Goal: Task Accomplishment & Management: Complete application form

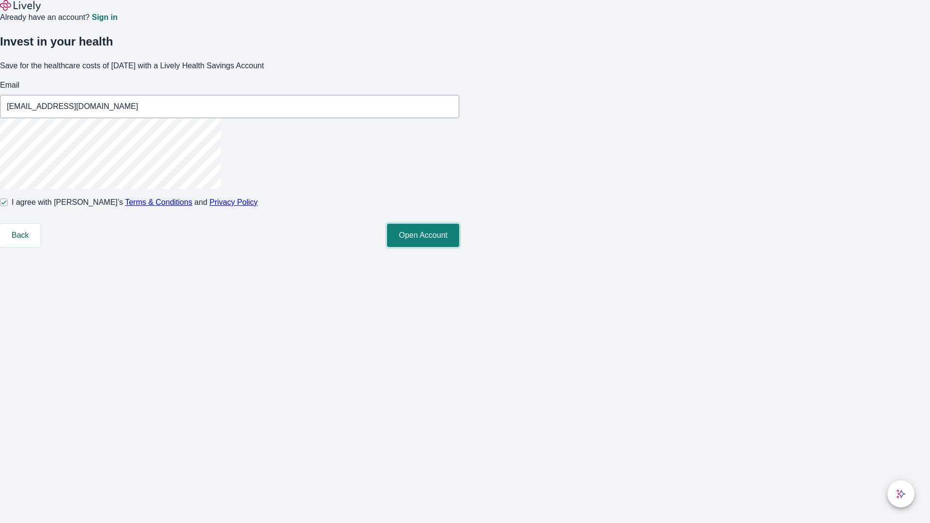
click at [459, 247] on button "Open Account" at bounding box center [423, 235] width 72 height 23
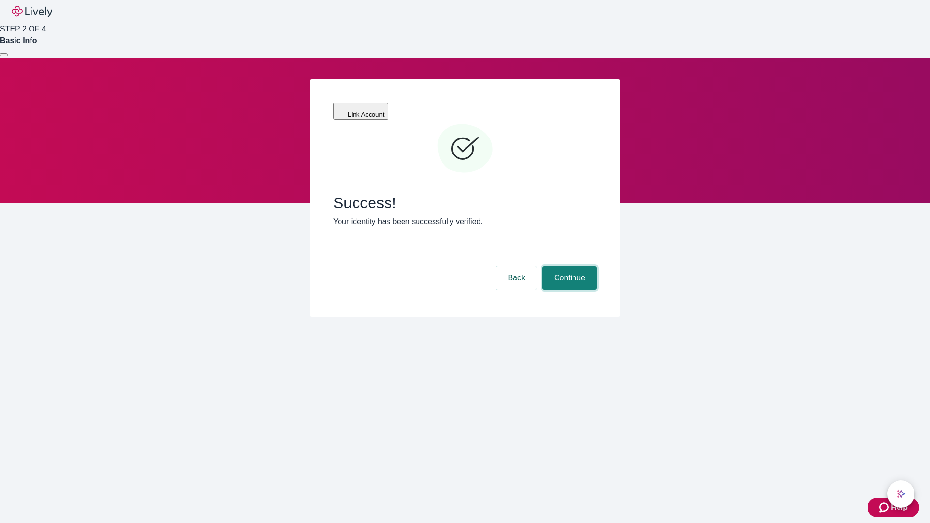
click at [568, 267] on button "Continue" at bounding box center [570, 278] width 54 height 23
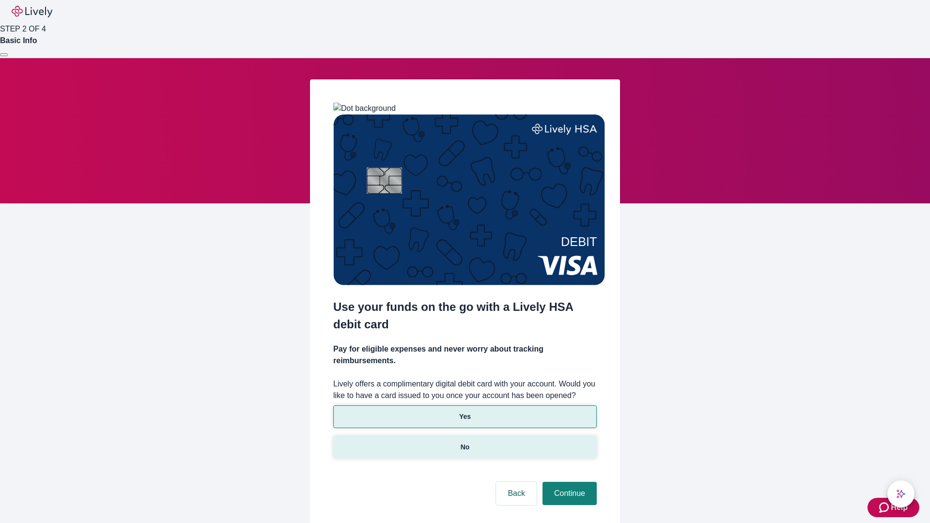
click at [465, 442] on p "No" at bounding box center [465, 447] width 9 height 10
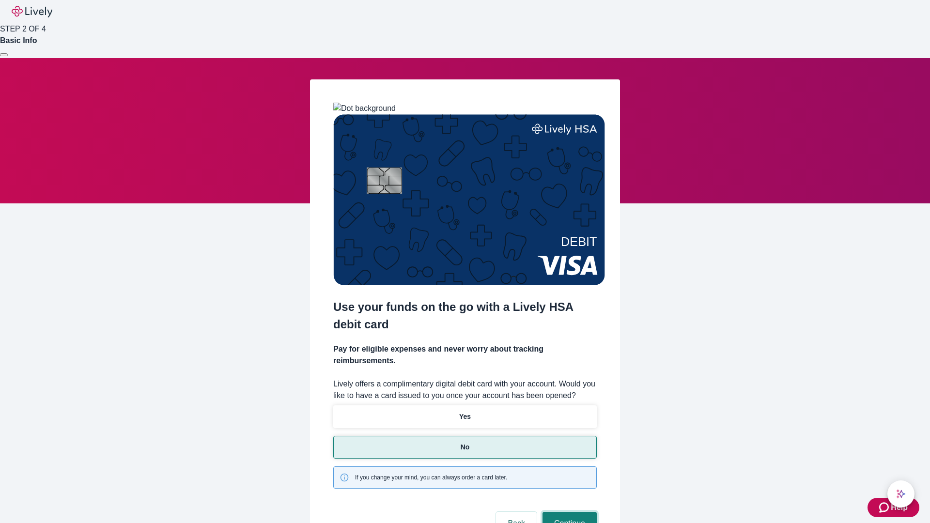
click at [568, 512] on button "Continue" at bounding box center [570, 523] width 54 height 23
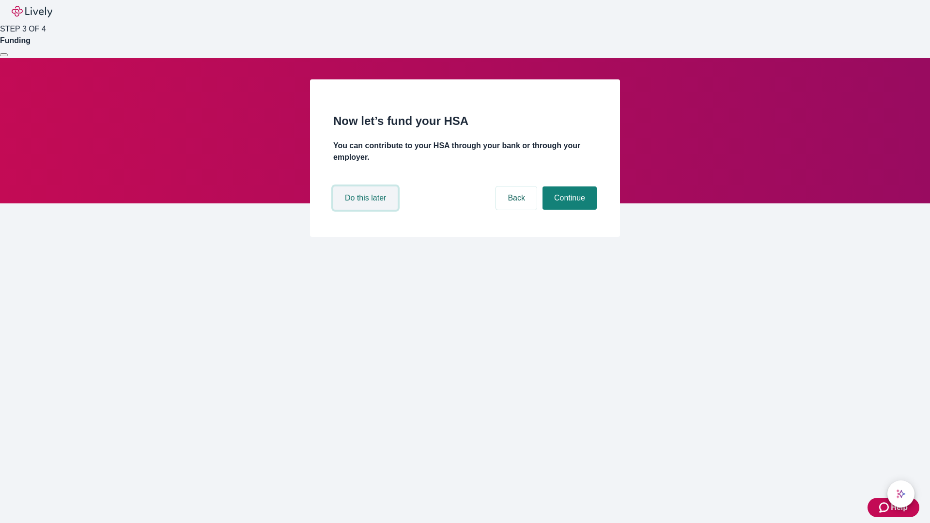
click at [367, 210] on button "Do this later" at bounding box center [365, 198] width 64 height 23
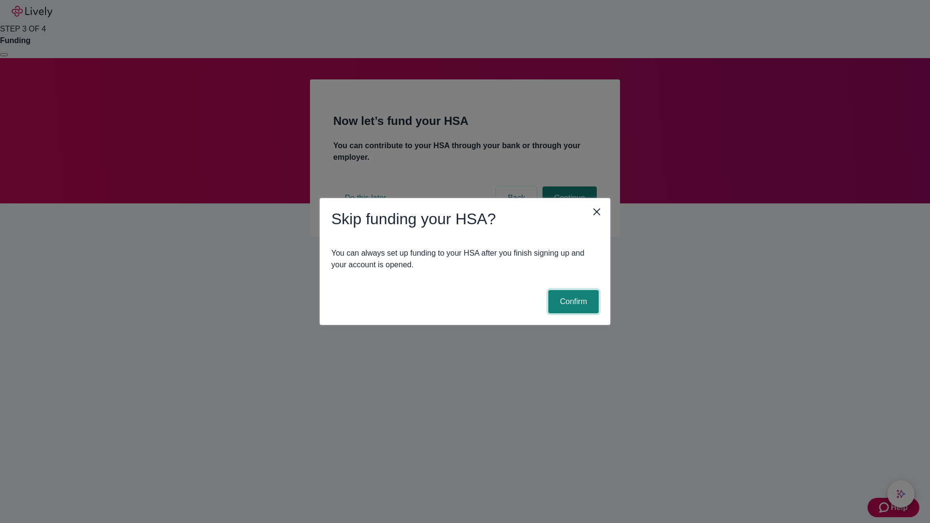
click at [572, 302] on button "Confirm" at bounding box center [574, 301] width 50 height 23
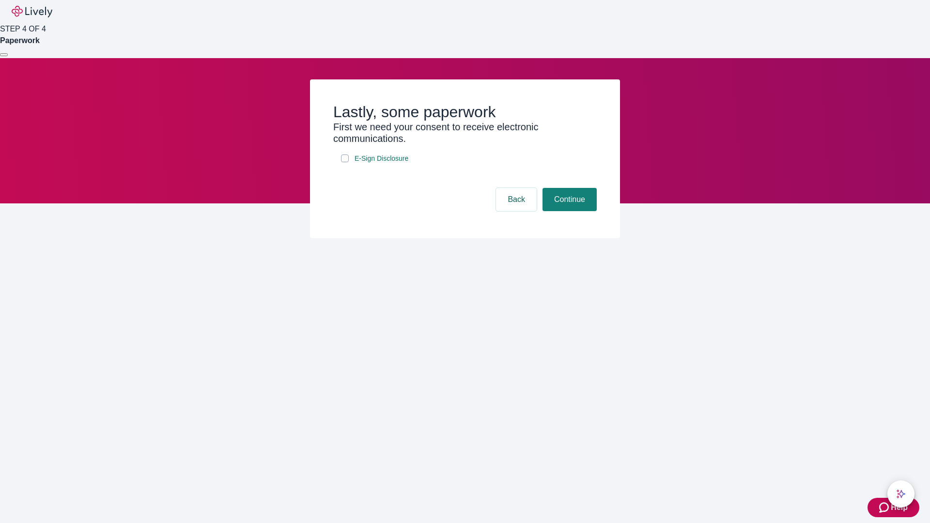
click at [345, 162] on input "E-Sign Disclosure" at bounding box center [345, 159] width 8 height 8
checkbox input "true"
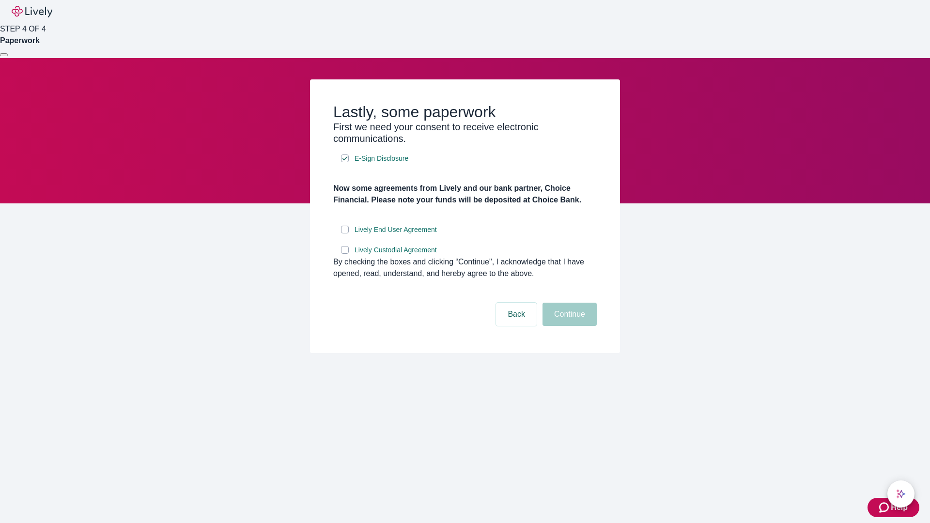
click at [345, 234] on input "Lively End User Agreement" at bounding box center [345, 230] width 8 height 8
checkbox input "true"
click at [345, 254] on input "Lively Custodial Agreement" at bounding box center [345, 250] width 8 height 8
checkbox input "true"
click at [568, 326] on button "Continue" at bounding box center [570, 314] width 54 height 23
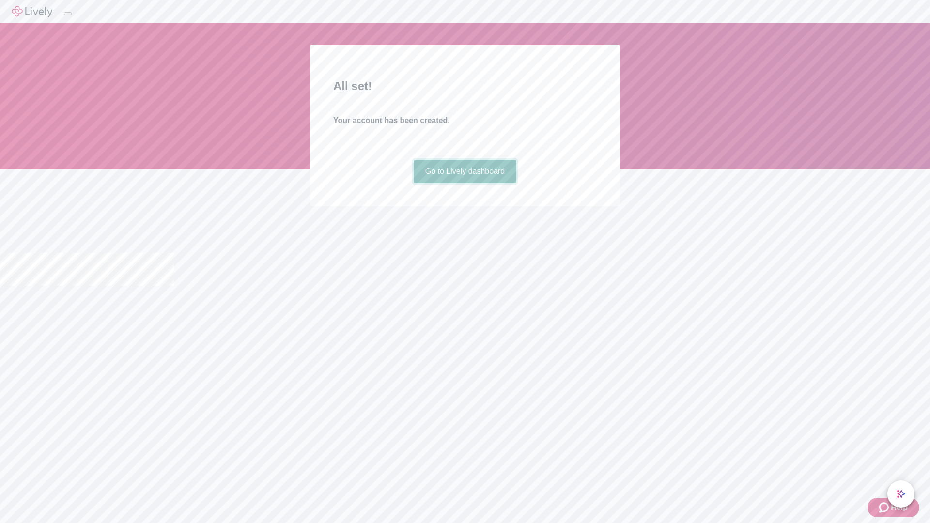
click at [465, 183] on link "Go to Lively dashboard" at bounding box center [465, 171] width 103 height 23
